Goal: Task Accomplishment & Management: Complete application form

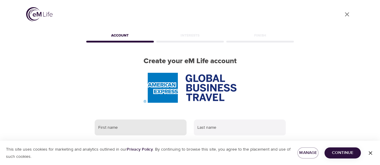
click at [126, 127] on input "text" at bounding box center [141, 128] width 92 height 16
type input "[PERSON_NAME]"
type input "[EMAIL_ADDRESS][DOMAIN_NAME]"
click at [299, 81] on div "User Profile Account Interests Finish Create your eM Life account First name [P…" at bounding box center [190, 82] width 342 height 165
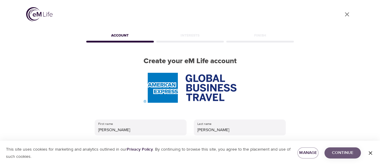
click at [343, 155] on span "Continue" at bounding box center [342, 154] width 27 height 8
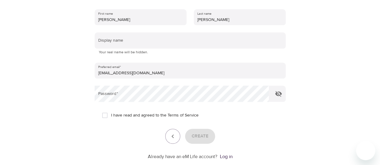
scroll to position [120, 0]
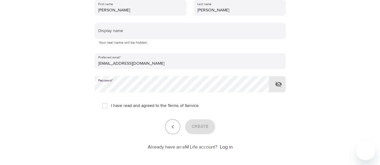
click at [280, 83] on icon "button" at bounding box center [278, 85] width 7 height 6
click at [104, 108] on input "I have read and agreed to the Terms of Service" at bounding box center [105, 106] width 13 height 13
checkbox input "true"
click at [197, 128] on span "Create" at bounding box center [200, 127] width 17 height 8
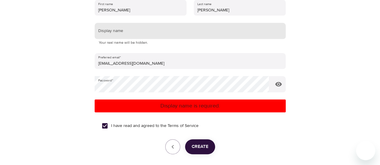
click at [123, 31] on input "text" at bounding box center [190, 31] width 191 height 16
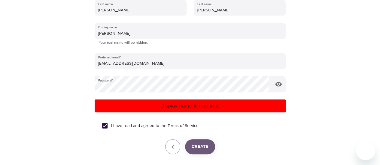
click at [210, 148] on button "Create" at bounding box center [200, 147] width 30 height 15
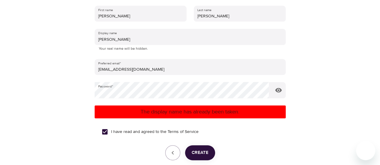
scroll to position [166, 0]
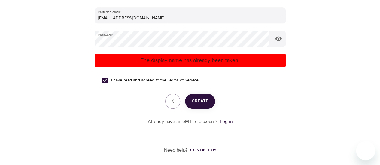
click at [175, 57] on p "The display name has already been taken." at bounding box center [190, 60] width 186 height 8
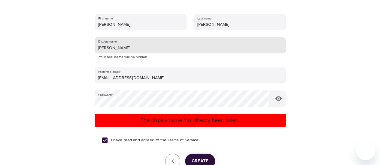
click at [132, 48] on input "[PERSON_NAME]" at bounding box center [190, 45] width 191 height 16
type input "[PERSON_NAME]"
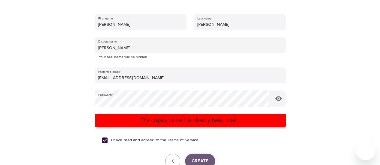
click at [194, 159] on span "Create" at bounding box center [200, 162] width 17 height 8
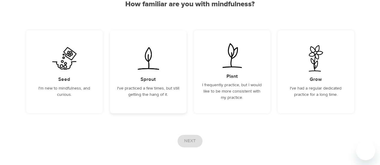
scroll to position [29, 0]
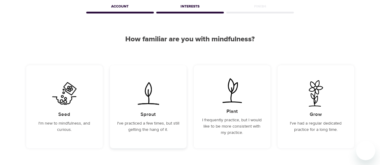
click at [143, 119] on div "Sprout I've practiced a few times, but still getting the hang of it." at bounding box center [148, 106] width 77 height 83
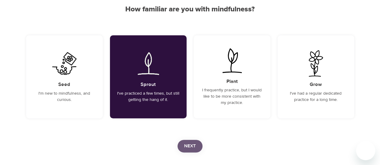
click at [194, 145] on span "Next" at bounding box center [190, 147] width 12 height 8
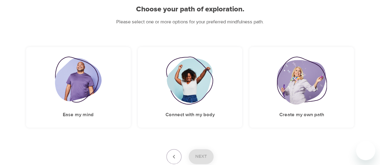
scroll to position [68, 0]
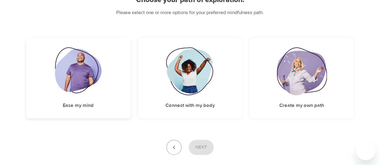
click at [80, 80] on img at bounding box center [78, 71] width 47 height 48
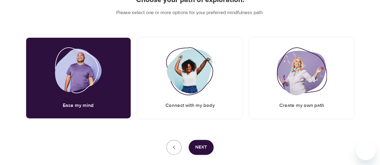
click at [202, 147] on span "Next" at bounding box center [201, 148] width 12 height 8
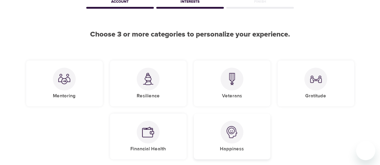
scroll to position [34, 0]
click at [229, 138] on img at bounding box center [232, 133] width 12 height 12
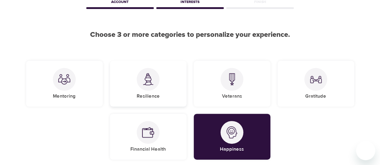
click at [147, 87] on div at bounding box center [148, 79] width 23 height 23
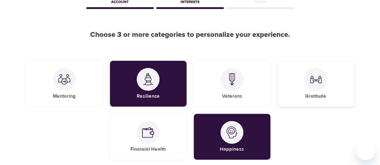
click at [314, 83] on img at bounding box center [316, 80] width 12 height 12
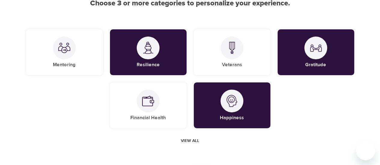
scroll to position [94, 0]
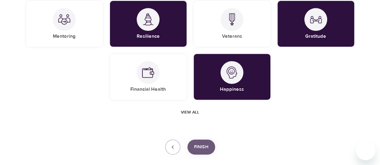
click at [205, 150] on span "Finish" at bounding box center [201, 148] width 14 height 8
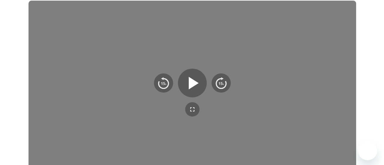
scroll to position [172, 0]
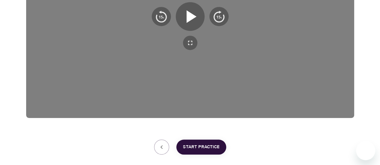
click at [202, 153] on button "Start Practice" at bounding box center [201, 147] width 50 height 15
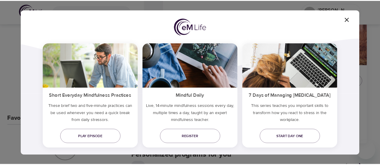
scroll to position [60, 0]
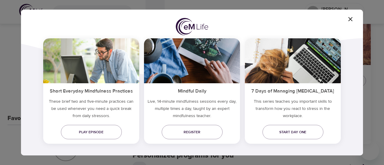
click at [350, 21] on icon "button" at bounding box center [350, 19] width 7 height 7
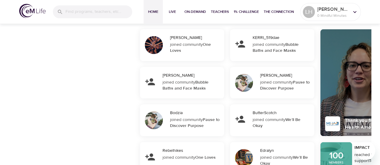
scroll to position [555, 0]
